Goal: Task Accomplishment & Management: Use online tool/utility

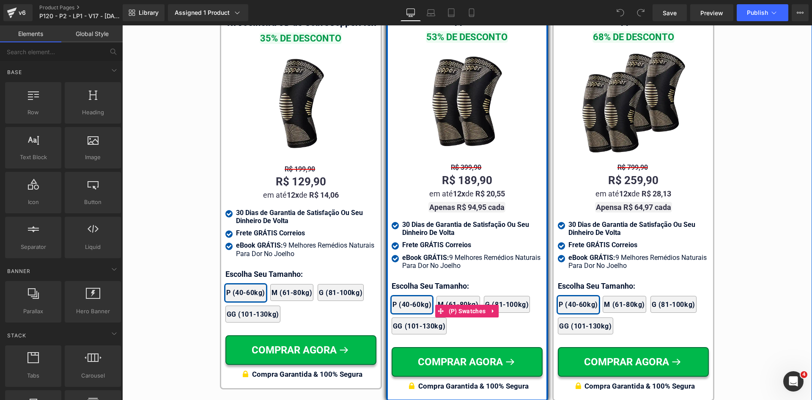
scroll to position [4902, 0]
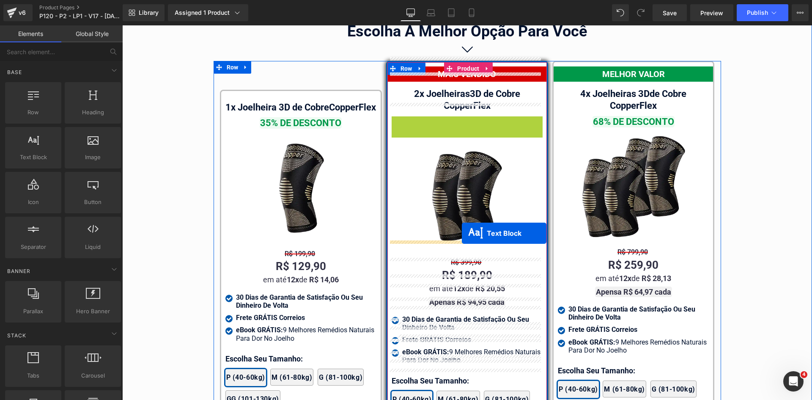
drag, startPoint x: 459, startPoint y: 110, endPoint x: 462, endPoint y: 233, distance: 122.7
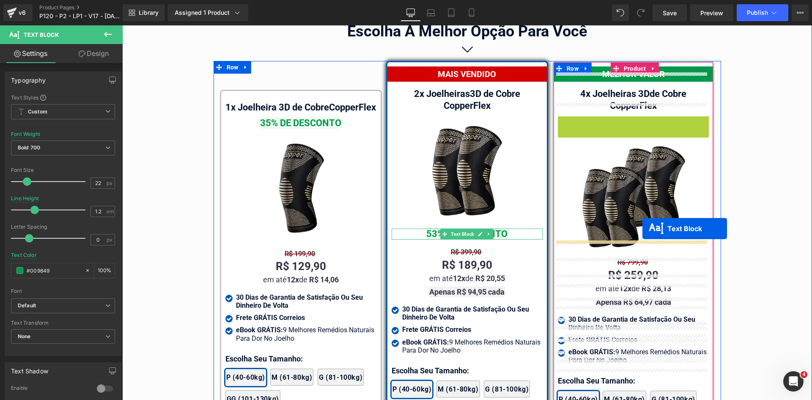
drag, startPoint x: 626, startPoint y: 110, endPoint x: 300, endPoint y: 140, distance: 327.3
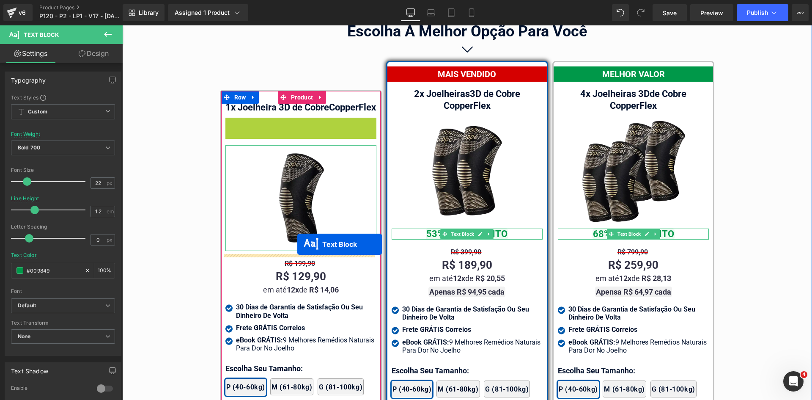
drag, startPoint x: 297, startPoint y: 126, endPoint x: 297, endPoint y: 244, distance: 117.6
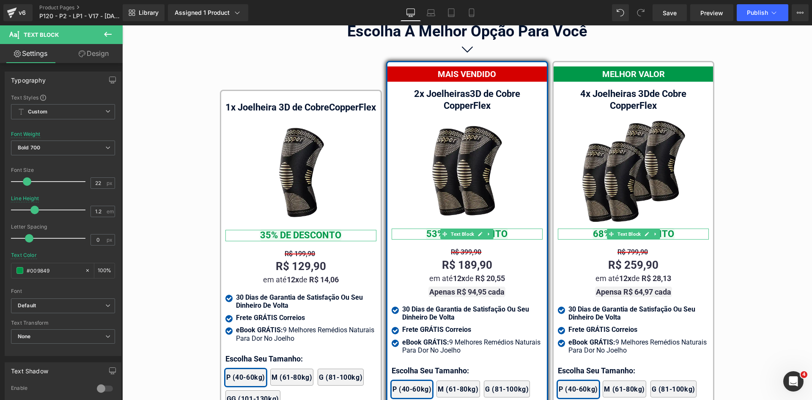
click at [82, 46] on link "Design" at bounding box center [93, 53] width 61 height 19
click at [0, 0] on div "Spacing [GEOGRAPHIC_DATA] [GEOGRAPHIC_DATA]" at bounding box center [0, 0] width 0 height 0
click at [0, 0] on div "Spacing" at bounding box center [0, 0] width 0 height 0
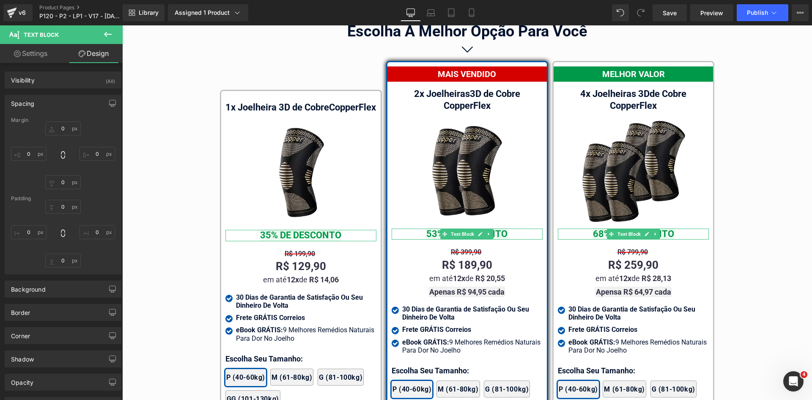
click at [39, 99] on div "Spacing" at bounding box center [63, 103] width 116 height 16
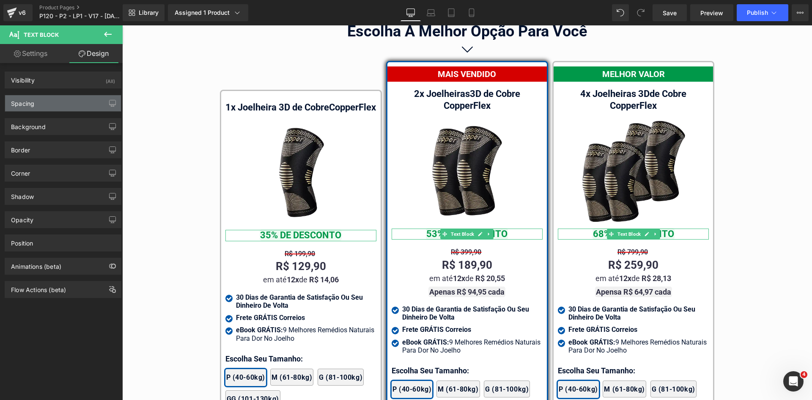
click at [41, 101] on div "Spacing" at bounding box center [63, 103] width 116 height 16
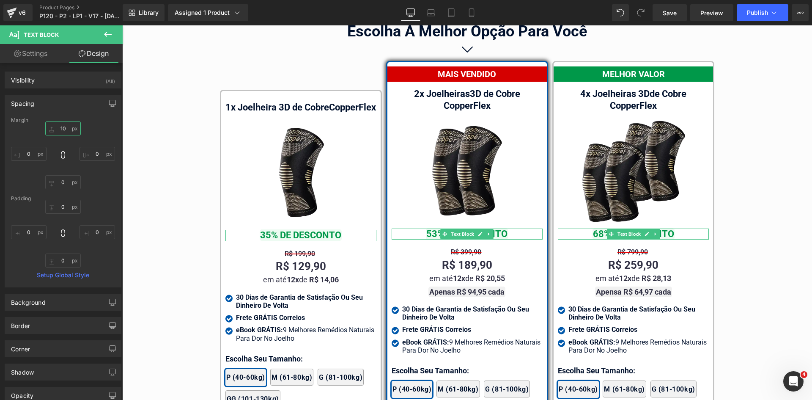
click at [64, 130] on input "text" at bounding box center [63, 128] width 36 height 14
type input "15"
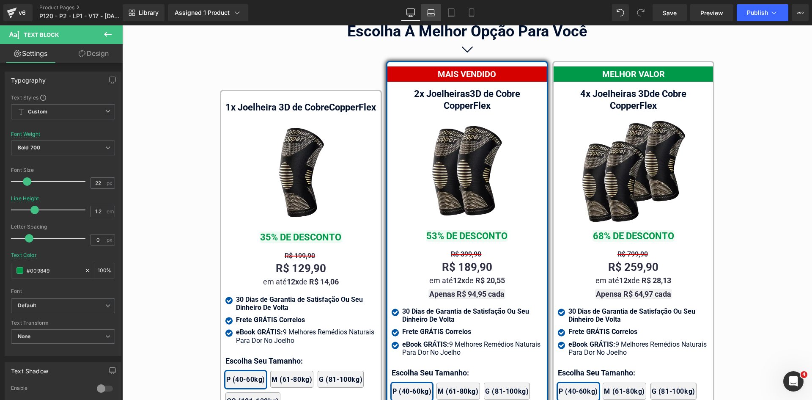
click at [431, 15] on icon at bounding box center [431, 12] width 8 height 8
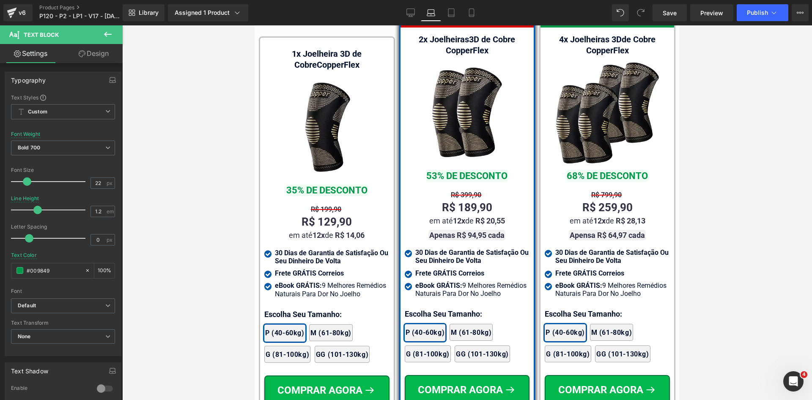
scroll to position [5279, 0]
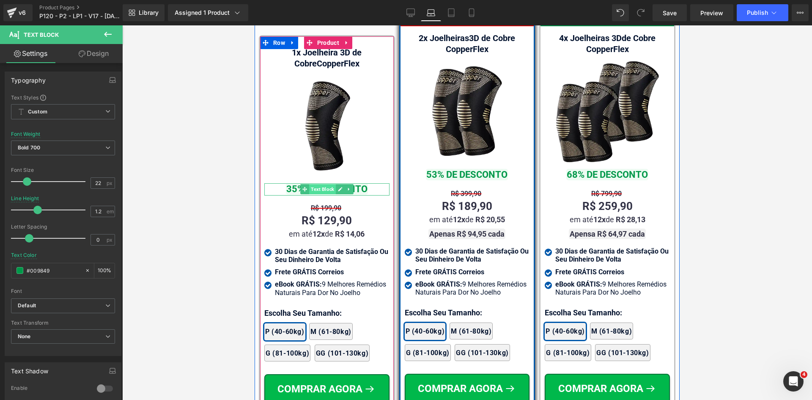
click at [323, 184] on span "Text Block" at bounding box center [322, 189] width 27 height 10
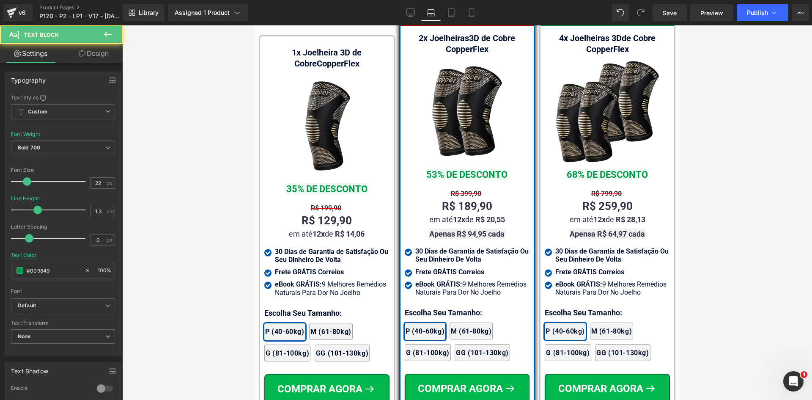
drag, startPoint x: 96, startPoint y: 42, endPoint x: 98, endPoint y: 52, distance: 9.5
click at [97, 44] on div "Text Block Settings Design Typography Text Styles Custom Custom Setup Global St…" at bounding box center [61, 214] width 123 height 378
click at [89, 55] on link "Design" at bounding box center [93, 53] width 61 height 19
click at [0, 0] on div "Spacing" at bounding box center [0, 0] width 0 height 0
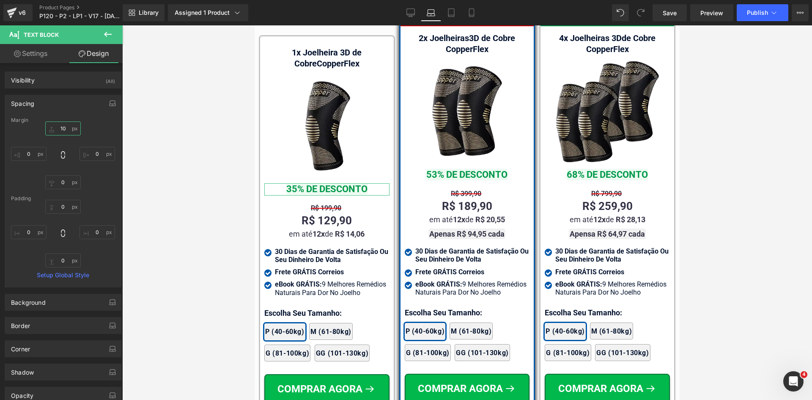
click at [62, 134] on input "text" at bounding box center [63, 128] width 36 height 14
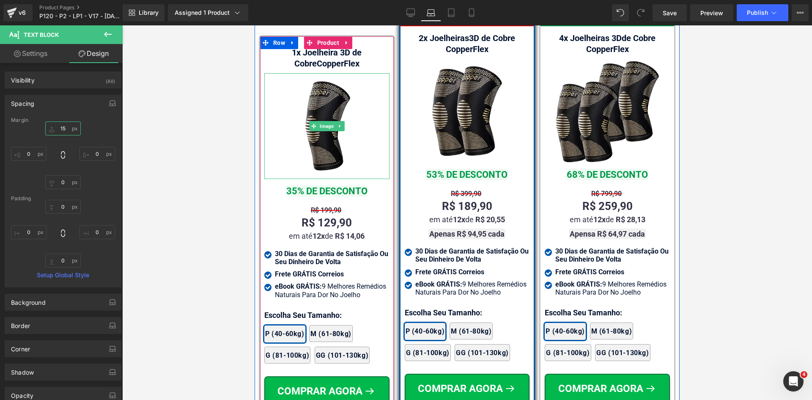
type input "15"
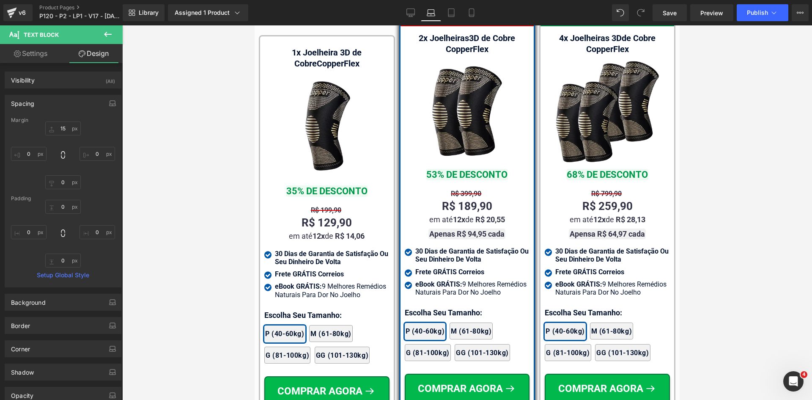
drag, startPoint x: 573, startPoint y: 253, endPoint x: 318, endPoint y: 228, distance: 255.8
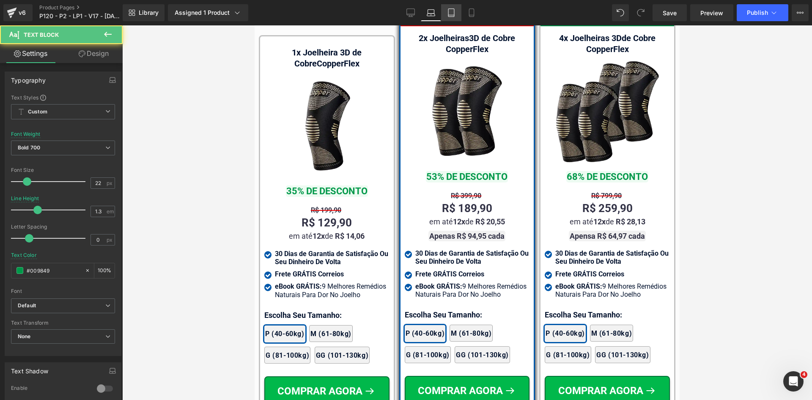
click at [452, 11] on icon at bounding box center [451, 12] width 8 height 8
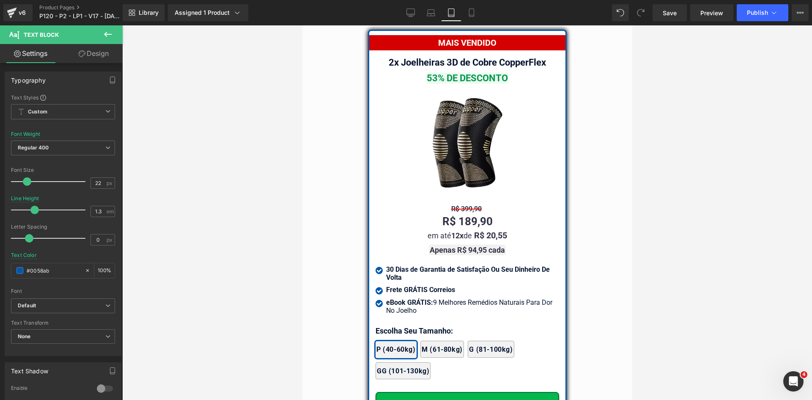
scroll to position [7239, 0]
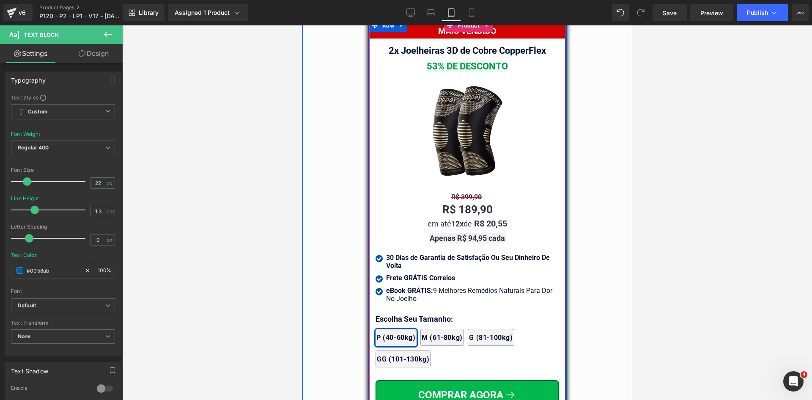
click at [461, 63] on span "Text Block" at bounding box center [462, 66] width 27 height 10
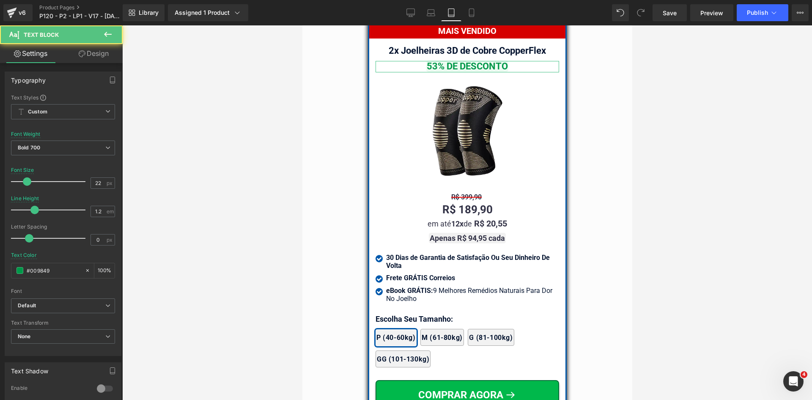
drag, startPoint x: 90, startPoint y: 55, endPoint x: 83, endPoint y: 57, distance: 7.9
click at [90, 55] on link "Design" at bounding box center [93, 53] width 61 height 19
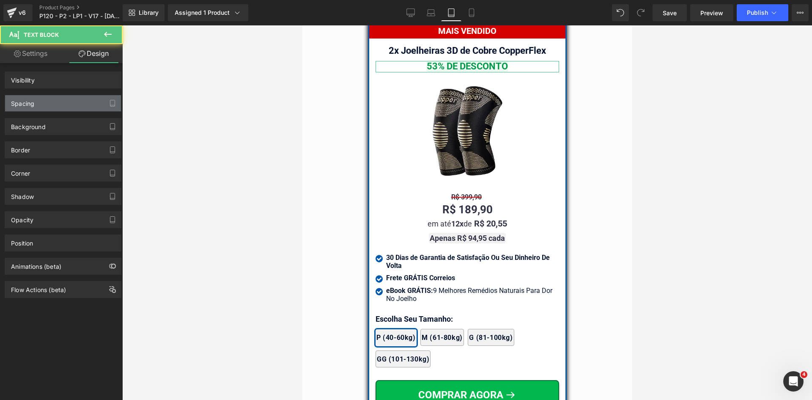
click at [19, 104] on div "Spacing" at bounding box center [22, 101] width 23 height 12
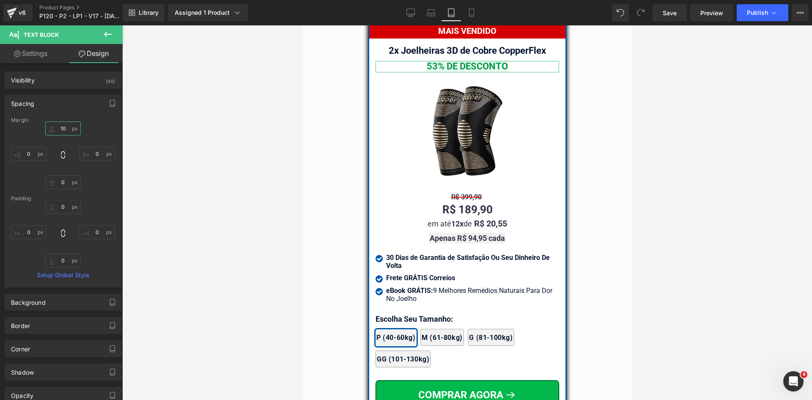
click at [58, 129] on input "text" at bounding box center [63, 128] width 36 height 14
type input "15"
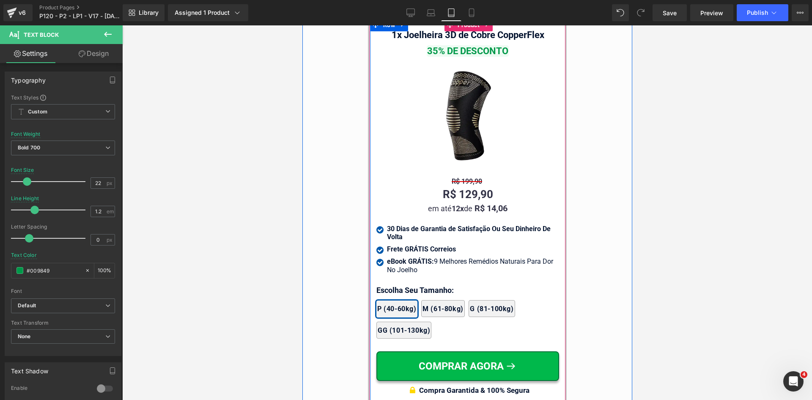
scroll to position [8085, 0]
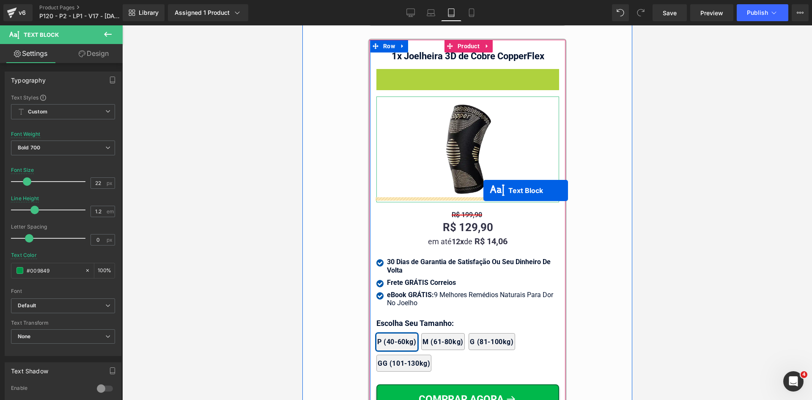
drag, startPoint x: 476, startPoint y: 85, endPoint x: 482, endPoint y: 190, distance: 105.1
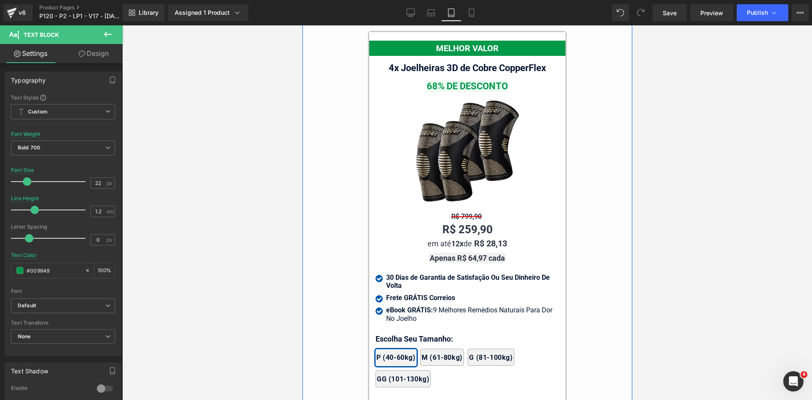
scroll to position [7620, 0]
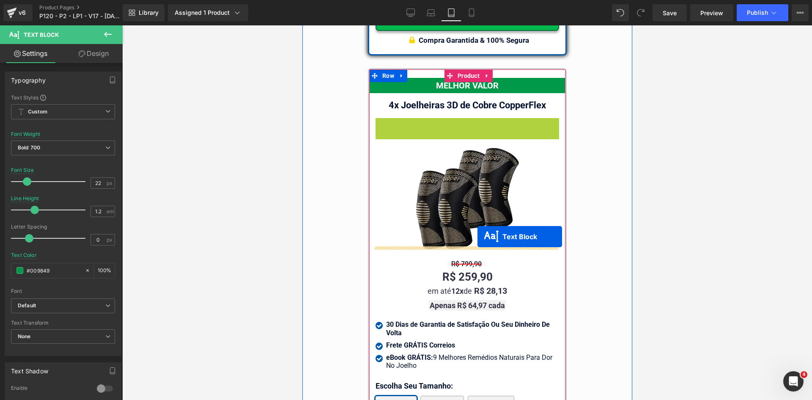
drag, startPoint x: 460, startPoint y: 119, endPoint x: 477, endPoint y: 236, distance: 118.8
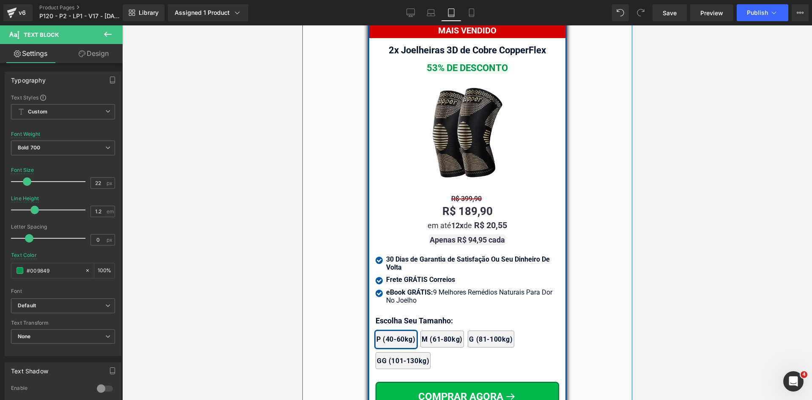
scroll to position [7239, 0]
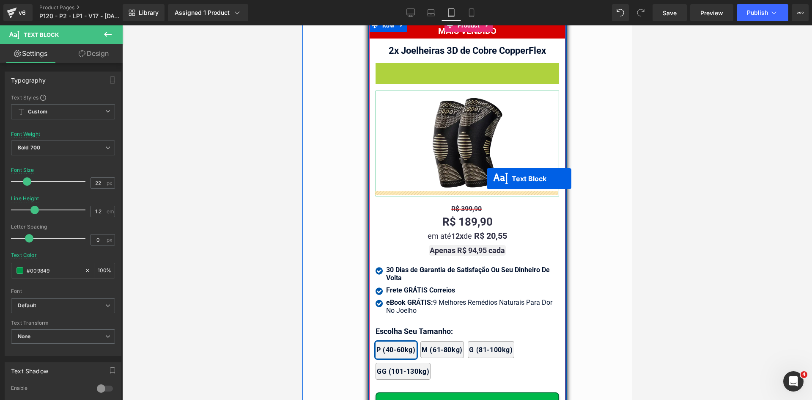
drag, startPoint x: 460, startPoint y: 65, endPoint x: 486, endPoint y: 178, distance: 116.4
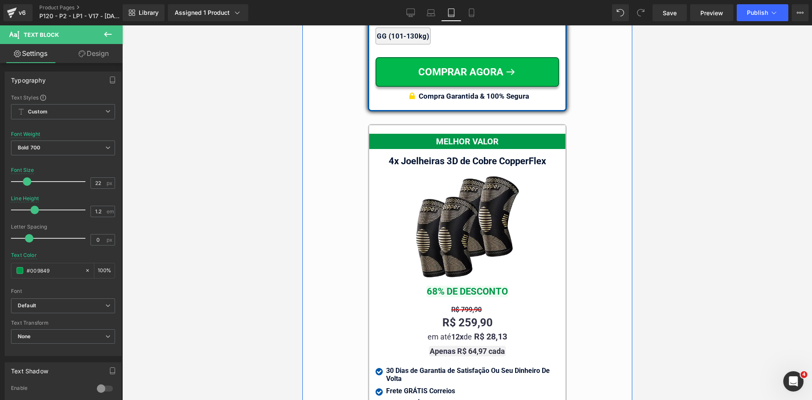
scroll to position [7577, 0]
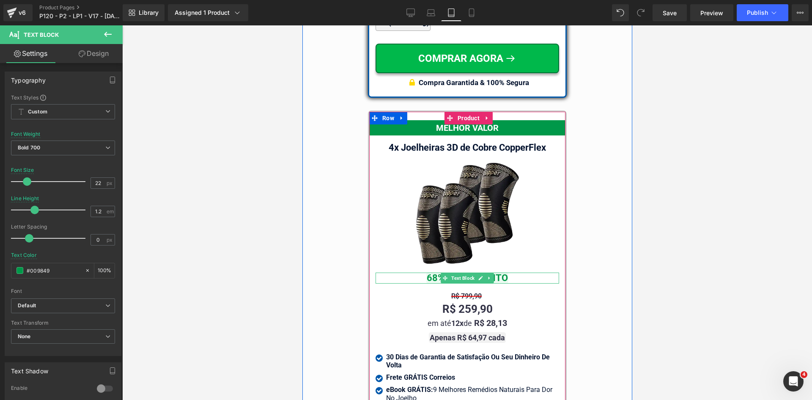
click at [468, 273] on span "Text Block" at bounding box center [462, 278] width 27 height 10
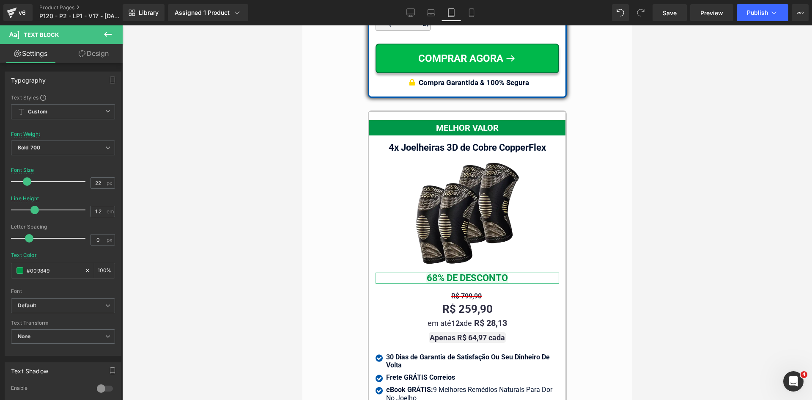
click at [105, 52] on link "Design" at bounding box center [93, 53] width 61 height 19
click at [0, 0] on div "Spacing" at bounding box center [0, 0] width 0 height 0
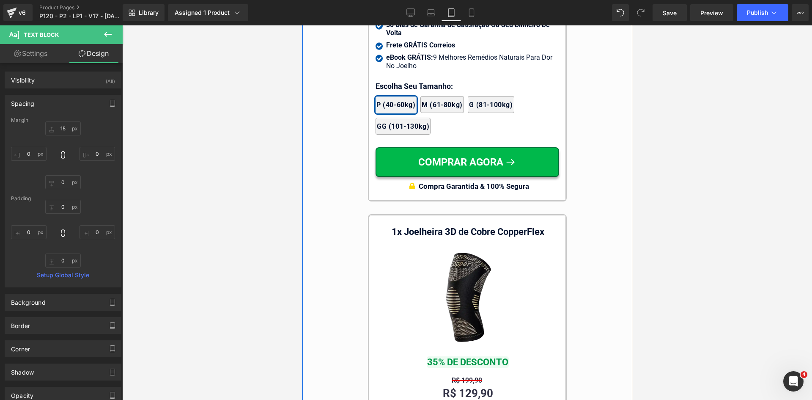
scroll to position [7958, 0]
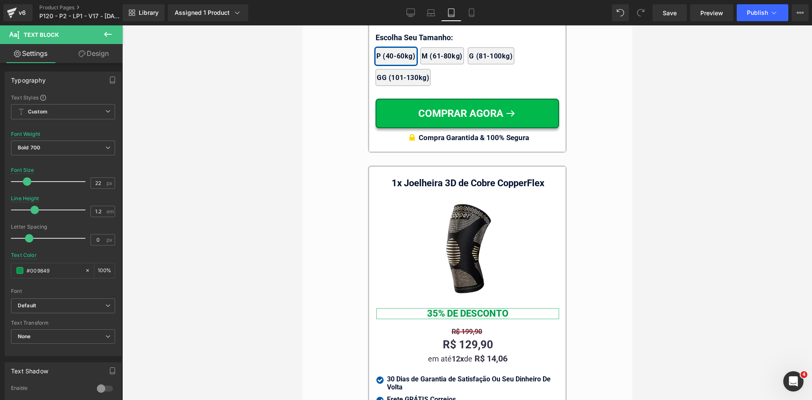
drag, startPoint x: 99, startPoint y: 55, endPoint x: 23, endPoint y: 102, distance: 89.8
click at [99, 55] on link "Design" at bounding box center [93, 53] width 61 height 19
click at [0, 0] on div "Spacing" at bounding box center [0, 0] width 0 height 0
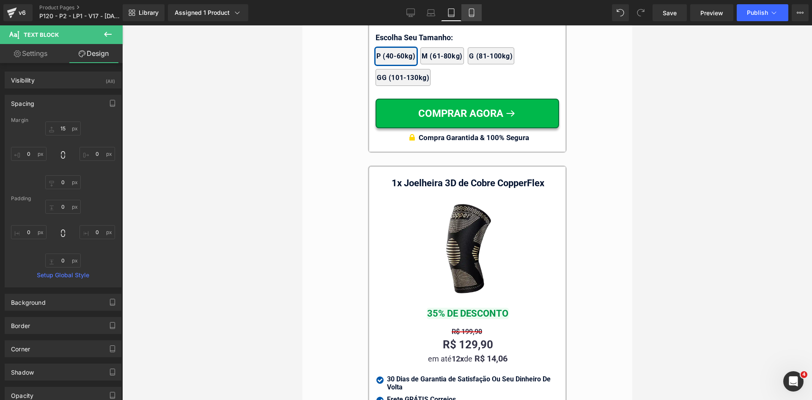
click at [467, 8] on link "Mobile" at bounding box center [471, 12] width 20 height 17
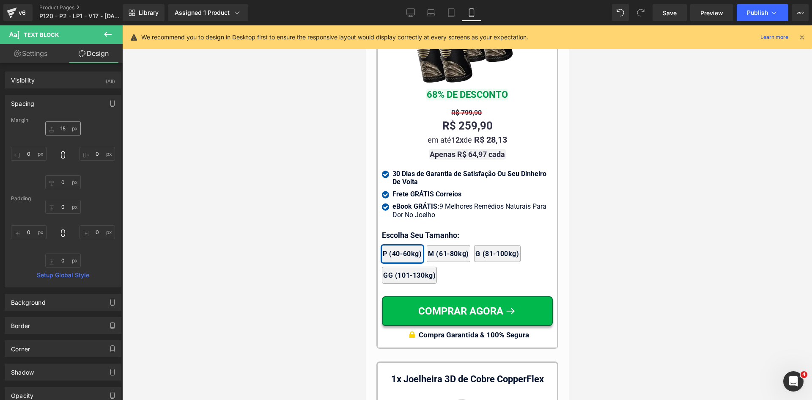
scroll to position [8141, 0]
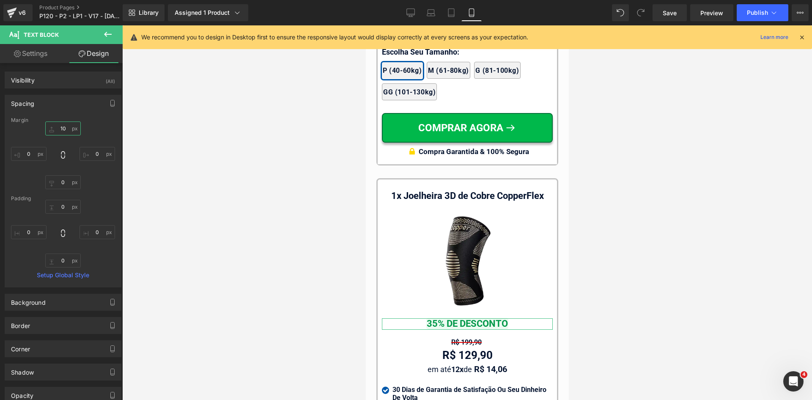
click at [63, 127] on input "text" at bounding box center [63, 128] width 36 height 14
type input "15"
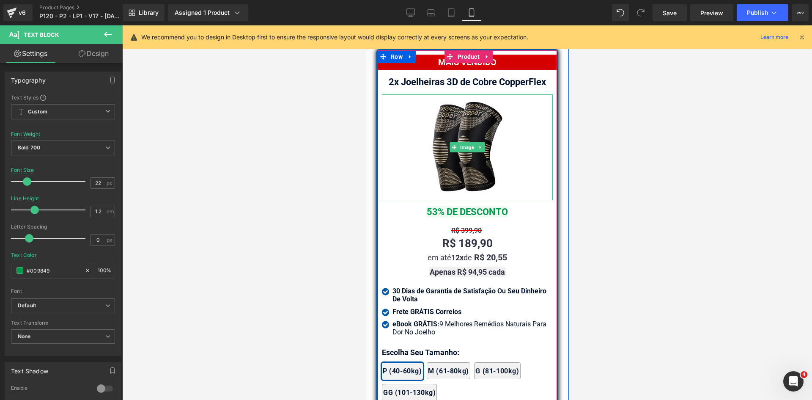
scroll to position [7338, 0]
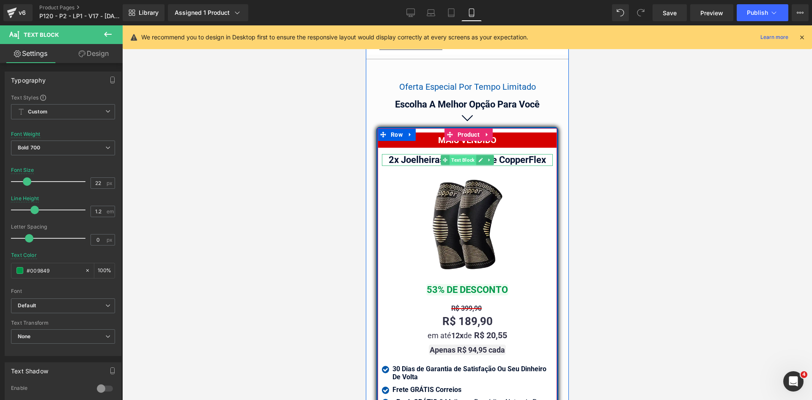
click at [463, 155] on span "Text Block" at bounding box center [462, 160] width 27 height 10
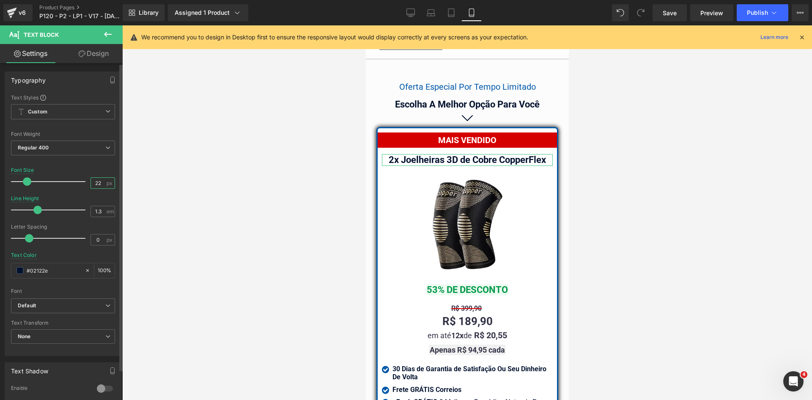
drag, startPoint x: 95, startPoint y: 182, endPoint x: 101, endPoint y: 183, distance: 6.0
click at [101, 183] on input "22" at bounding box center [98, 183] width 15 height 11
type input "20"
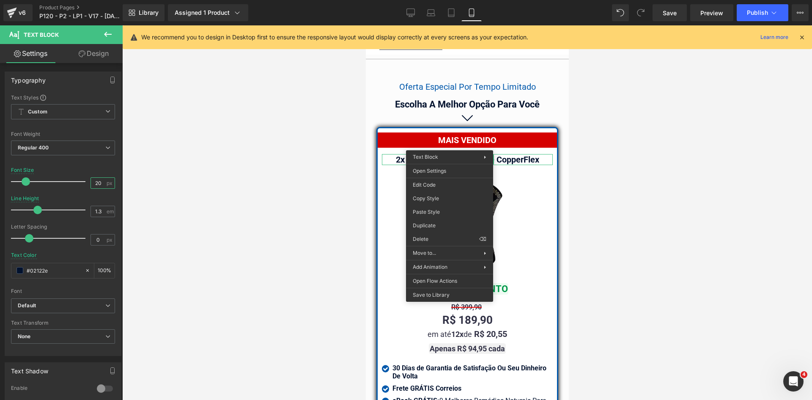
drag, startPoint x: 796, startPoint y: 225, endPoint x: 430, endPoint y: 197, distance: 367.2
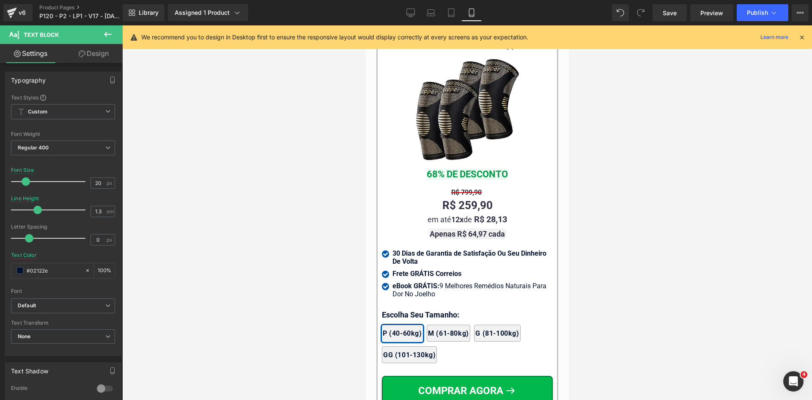
scroll to position [7887, 0]
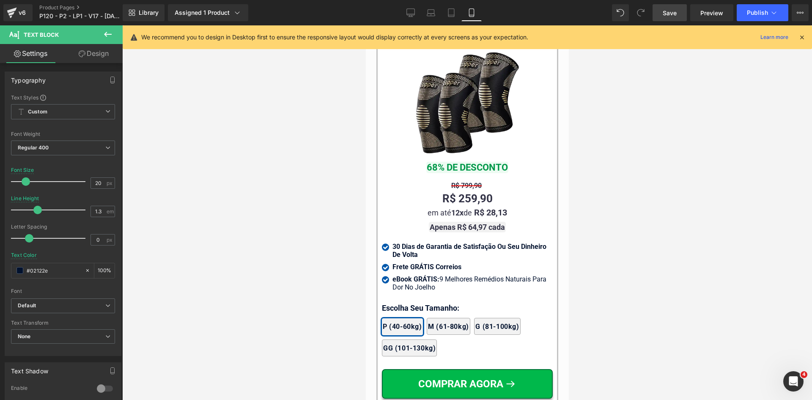
click at [669, 16] on span "Save" at bounding box center [670, 12] width 14 height 9
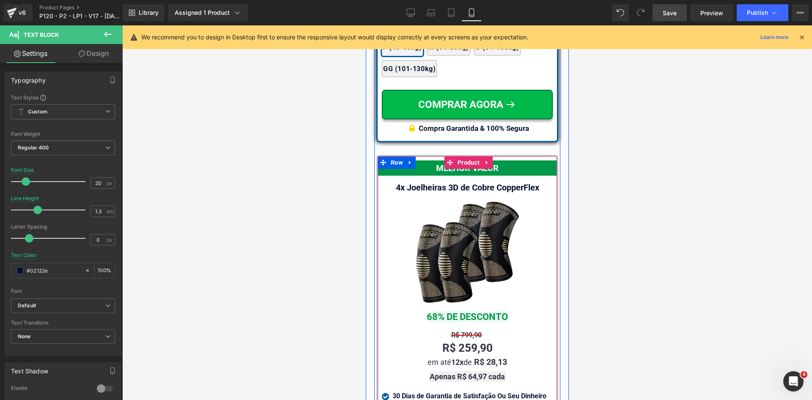
scroll to position [7718, 0]
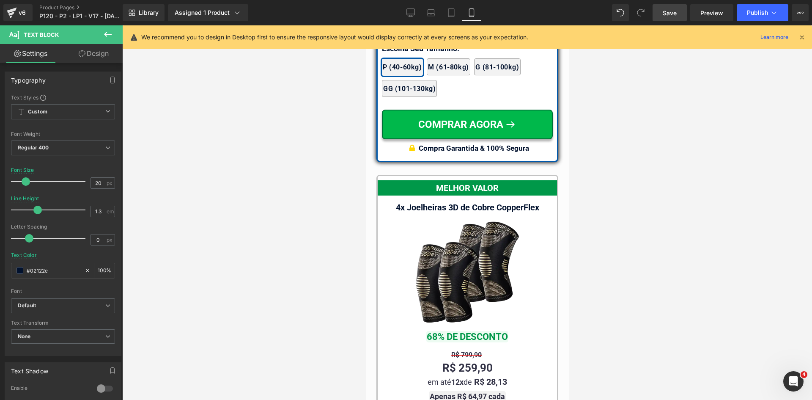
drag, startPoint x: 805, startPoint y: 37, endPoint x: 789, endPoint y: 45, distance: 18.0
click at [804, 38] on icon at bounding box center [802, 37] width 8 height 8
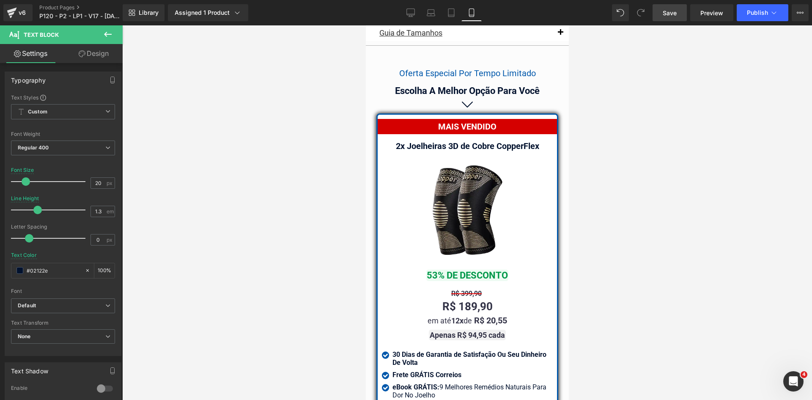
scroll to position [7364, 0]
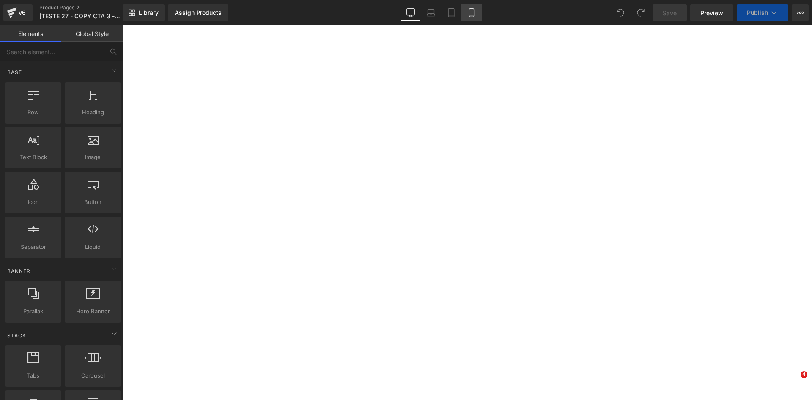
click at [476, 13] on link "Mobile" at bounding box center [471, 12] width 20 height 17
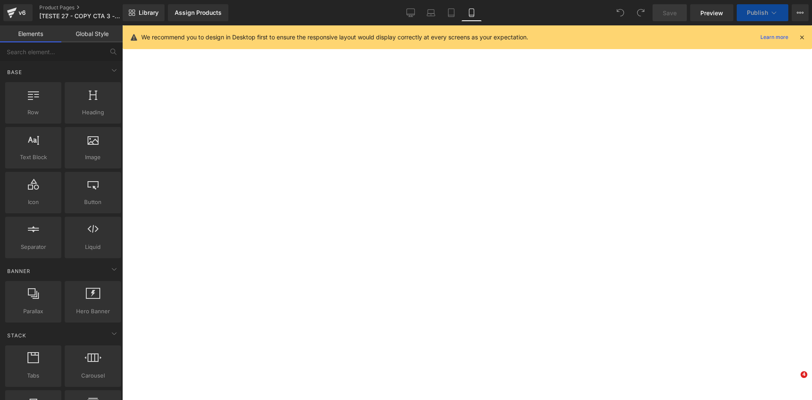
click at [475, 13] on icon at bounding box center [471, 12] width 8 height 8
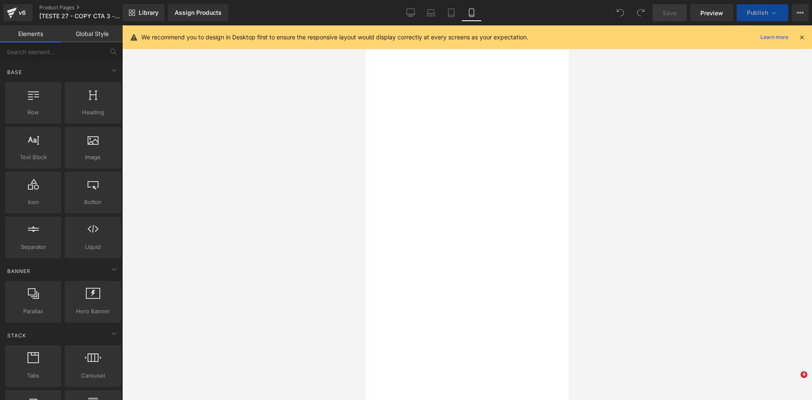
click at [799, 36] on icon at bounding box center [802, 37] width 8 height 8
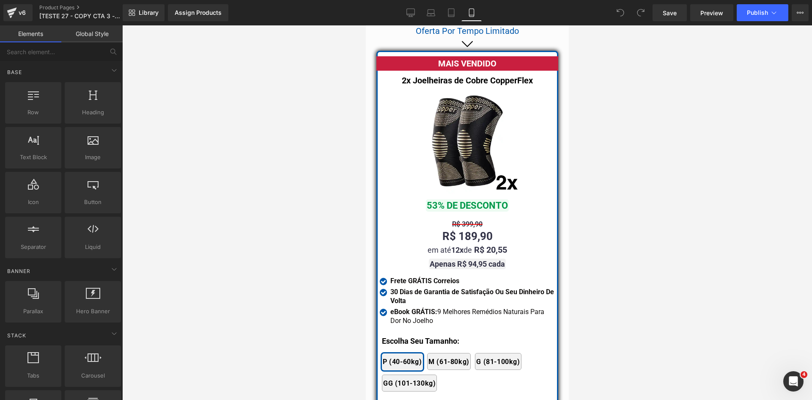
scroll to position [7455, 0]
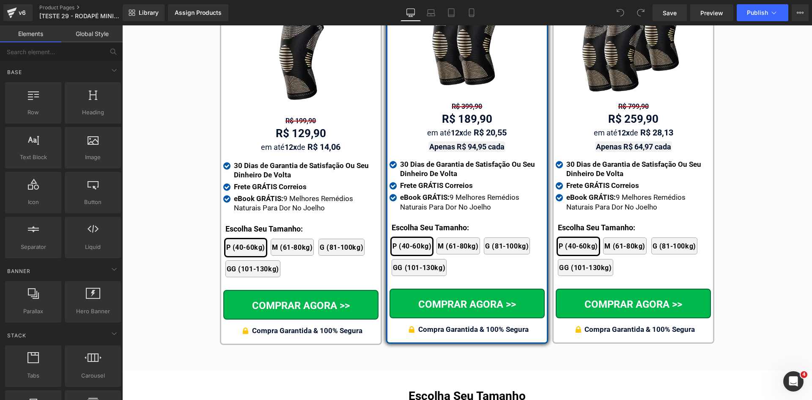
scroll to position [5077, 0]
